Goal: Navigation & Orientation: Understand site structure

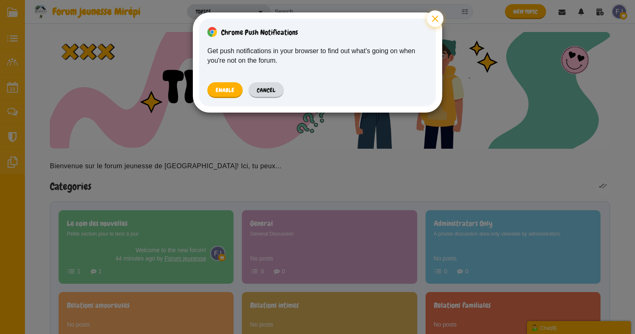
click at [436, 15] on button "×" at bounding box center [435, 18] width 17 height 17
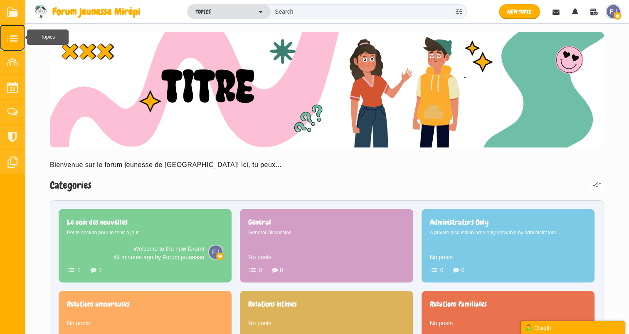
click at [15, 33] on small at bounding box center [12, 37] width 25 height 25
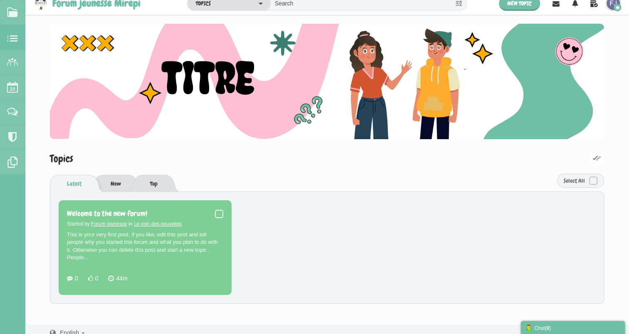
scroll to position [15, 0]
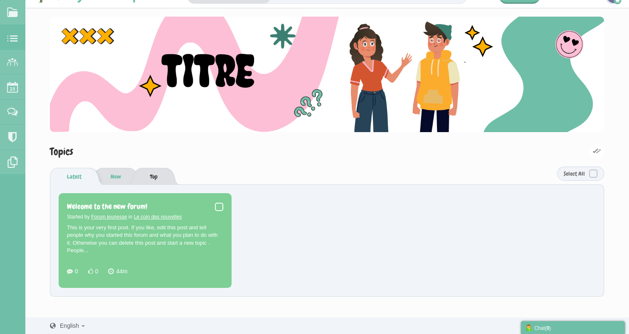
click at [114, 175] on link "New" at bounding box center [115, 176] width 27 height 17
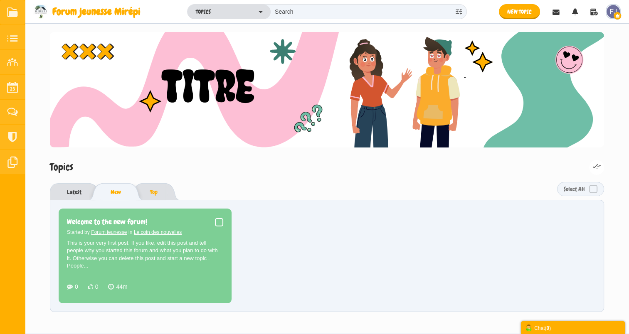
click at [157, 191] on link "Top" at bounding box center [154, 191] width 24 height 17
click at [71, 191] on link "Latest" at bounding box center [70, 191] width 40 height 17
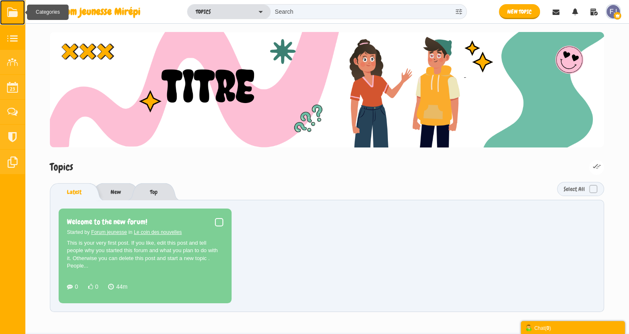
click at [13, 16] on link at bounding box center [12, 12] width 25 height 25
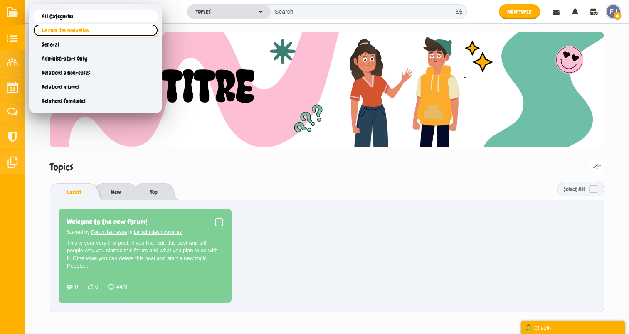
click at [57, 28] on link "Le coin des nouvelles" at bounding box center [95, 30] width 125 height 12
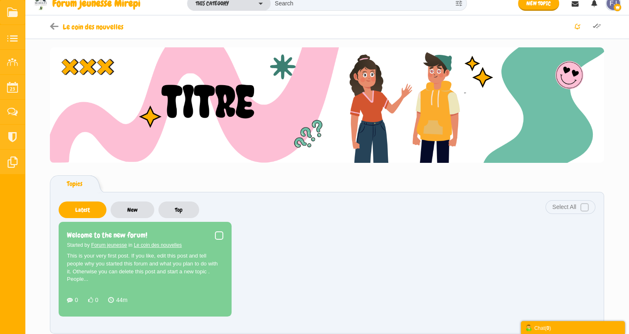
scroll to position [37, 0]
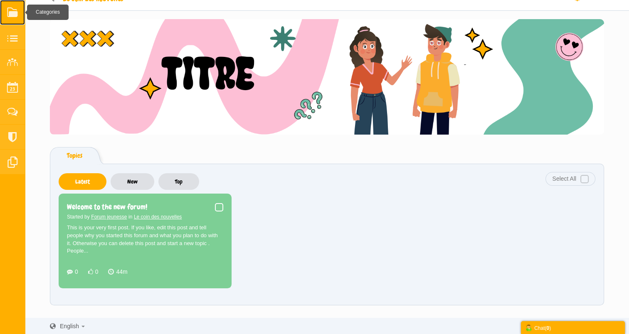
click at [15, 13] on link at bounding box center [12, 12] width 25 height 25
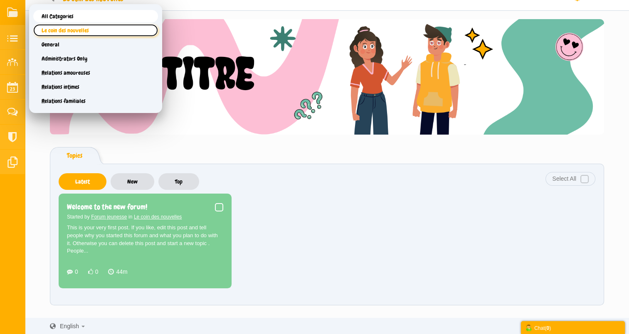
click at [55, 26] on link "Le coin des nouvelles" at bounding box center [95, 30] width 125 height 12
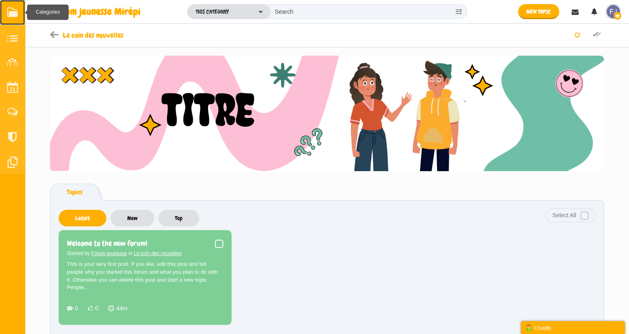
click at [7, 14] on link at bounding box center [12, 12] width 25 height 25
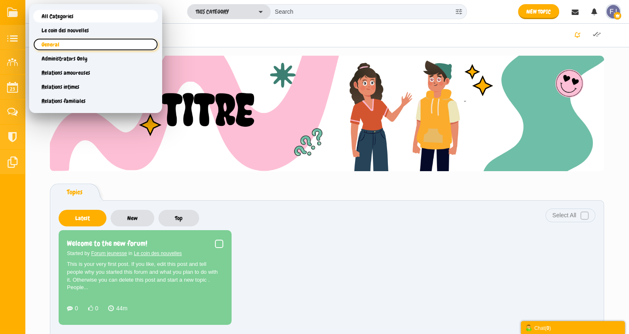
click at [59, 43] on link "General" at bounding box center [95, 44] width 125 height 12
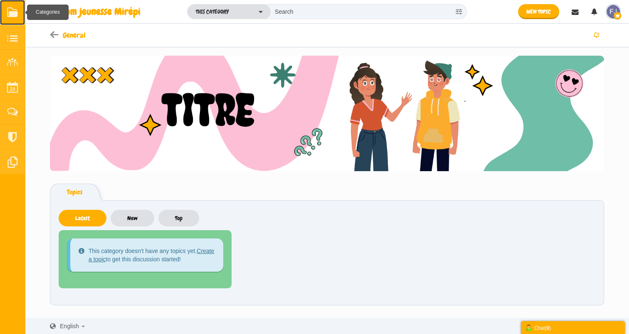
click at [15, 15] on link at bounding box center [12, 12] width 25 height 25
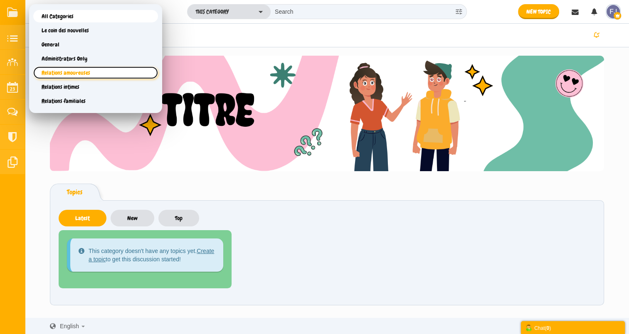
click at [80, 74] on link "Relations amoureuses" at bounding box center [95, 72] width 125 height 12
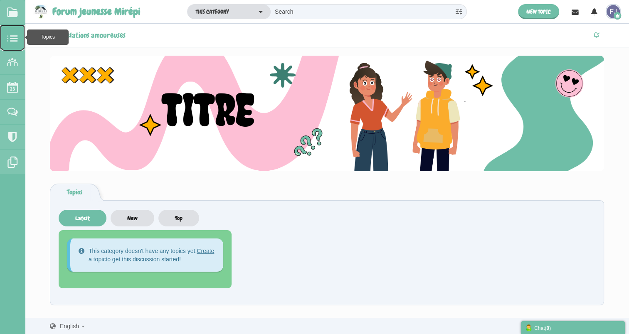
click at [12, 39] on small at bounding box center [12, 37] width 25 height 25
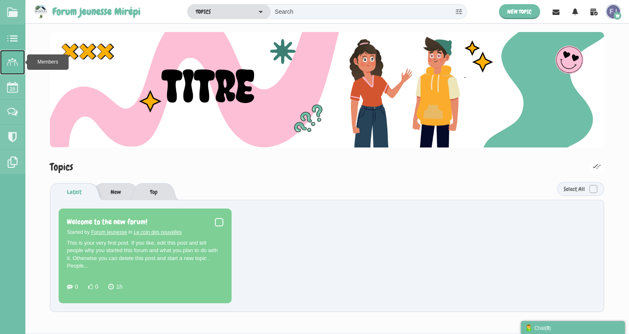
click at [12, 61] on small at bounding box center [12, 62] width 25 height 25
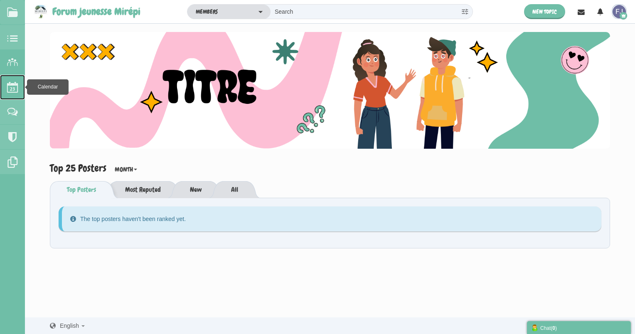
click at [14, 87] on small at bounding box center [12, 87] width 25 height 25
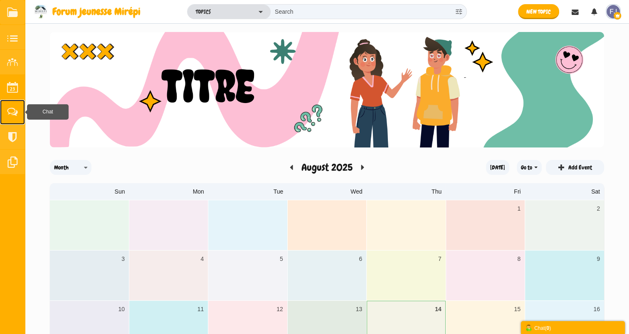
click at [5, 110] on small at bounding box center [12, 112] width 25 height 25
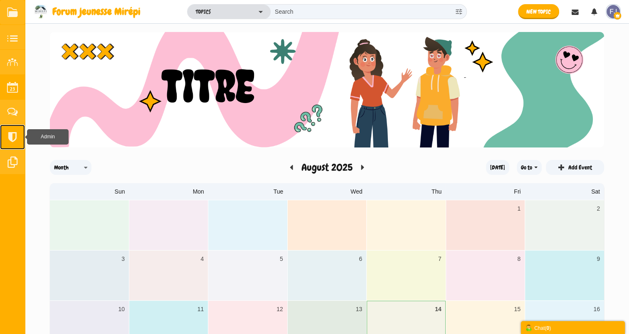
click at [15, 140] on small at bounding box center [12, 137] width 25 height 25
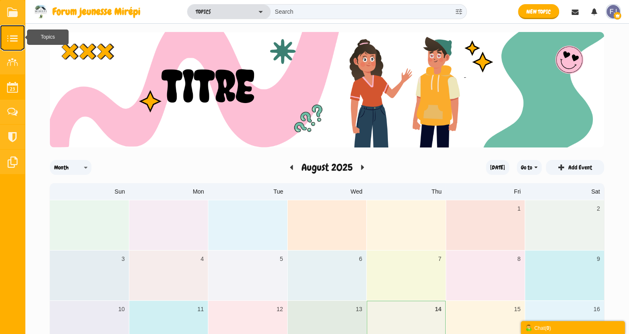
click at [16, 34] on small at bounding box center [12, 37] width 25 height 25
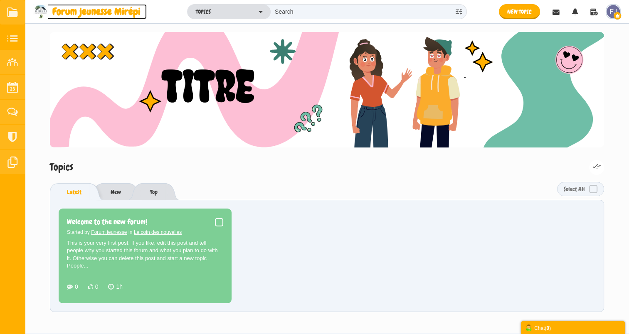
click at [83, 11] on span "Forum jeunesse Mirépi" at bounding box center [99, 11] width 94 height 15
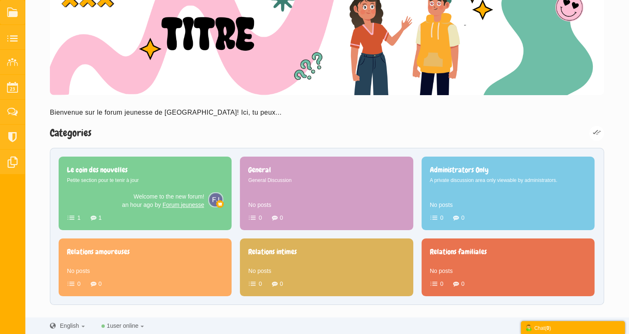
scroll to position [53, 0]
click at [93, 216] on icon at bounding box center [94, 217] width 6 height 7
click at [115, 175] on span "Le coin des nouvelles" at bounding box center [97, 170] width 61 height 10
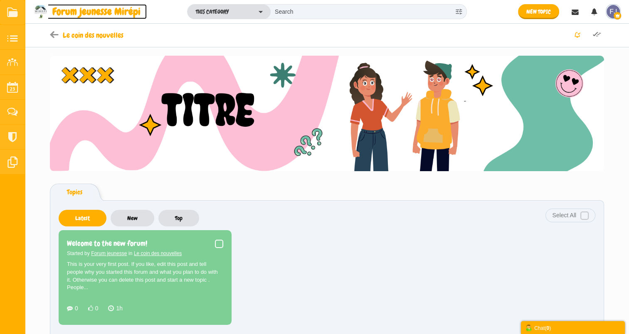
click at [75, 10] on span "Forum jeunesse Mirépi" at bounding box center [99, 11] width 94 height 15
